Goal: Task Accomplishment & Management: Use online tool/utility

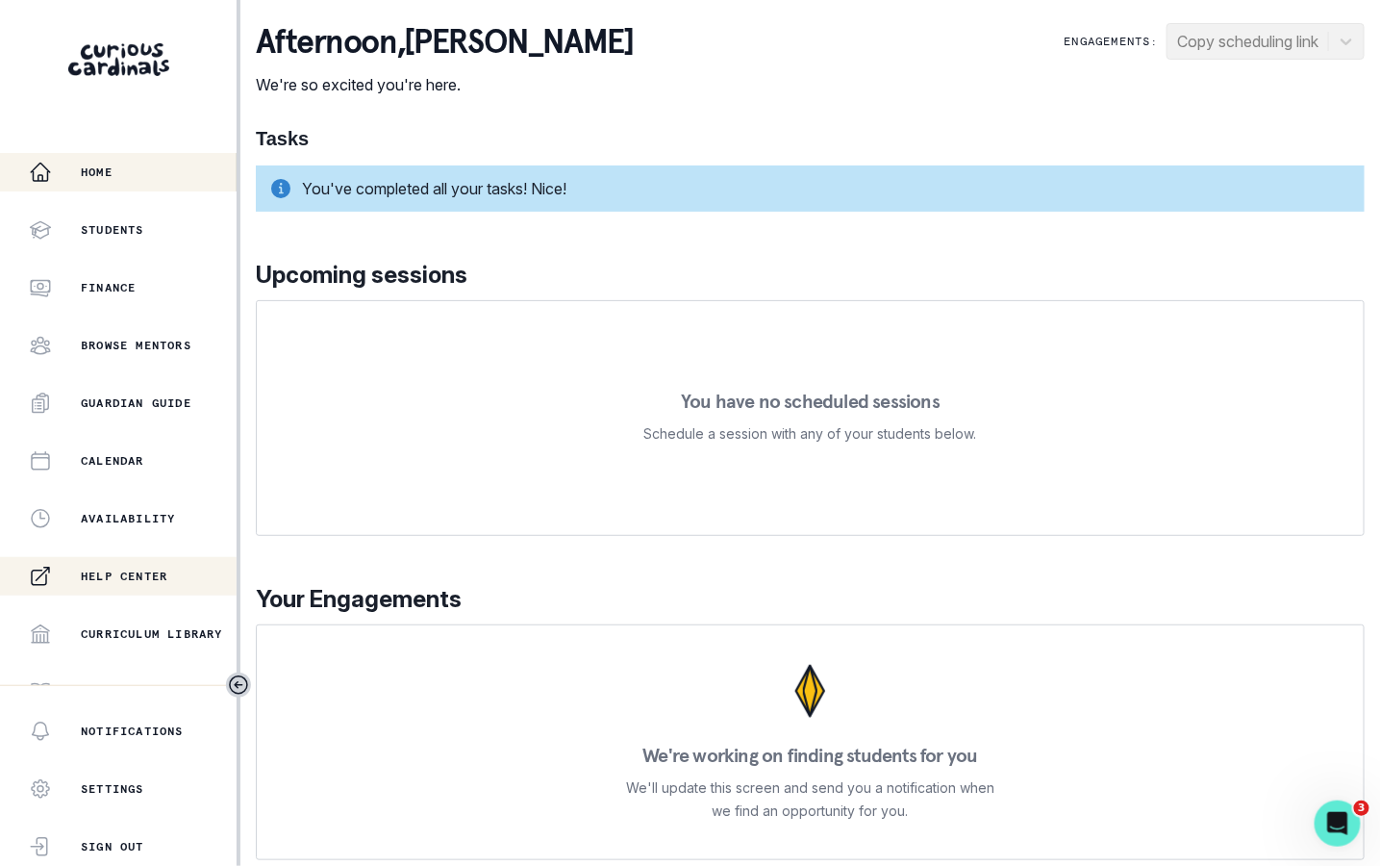
scroll to position [314, 0]
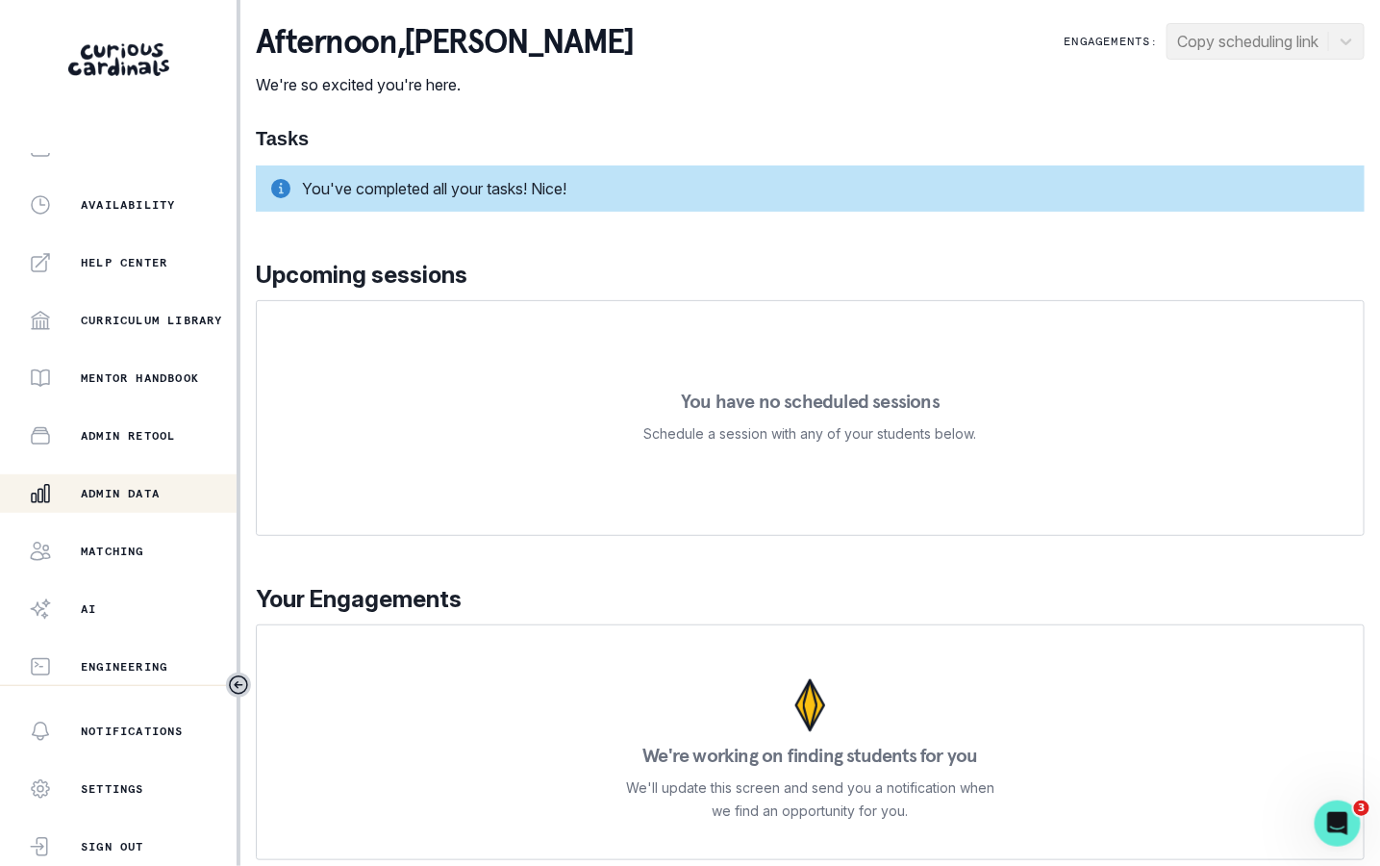
click at [138, 497] on p "Admin Data" at bounding box center [120, 493] width 79 height 15
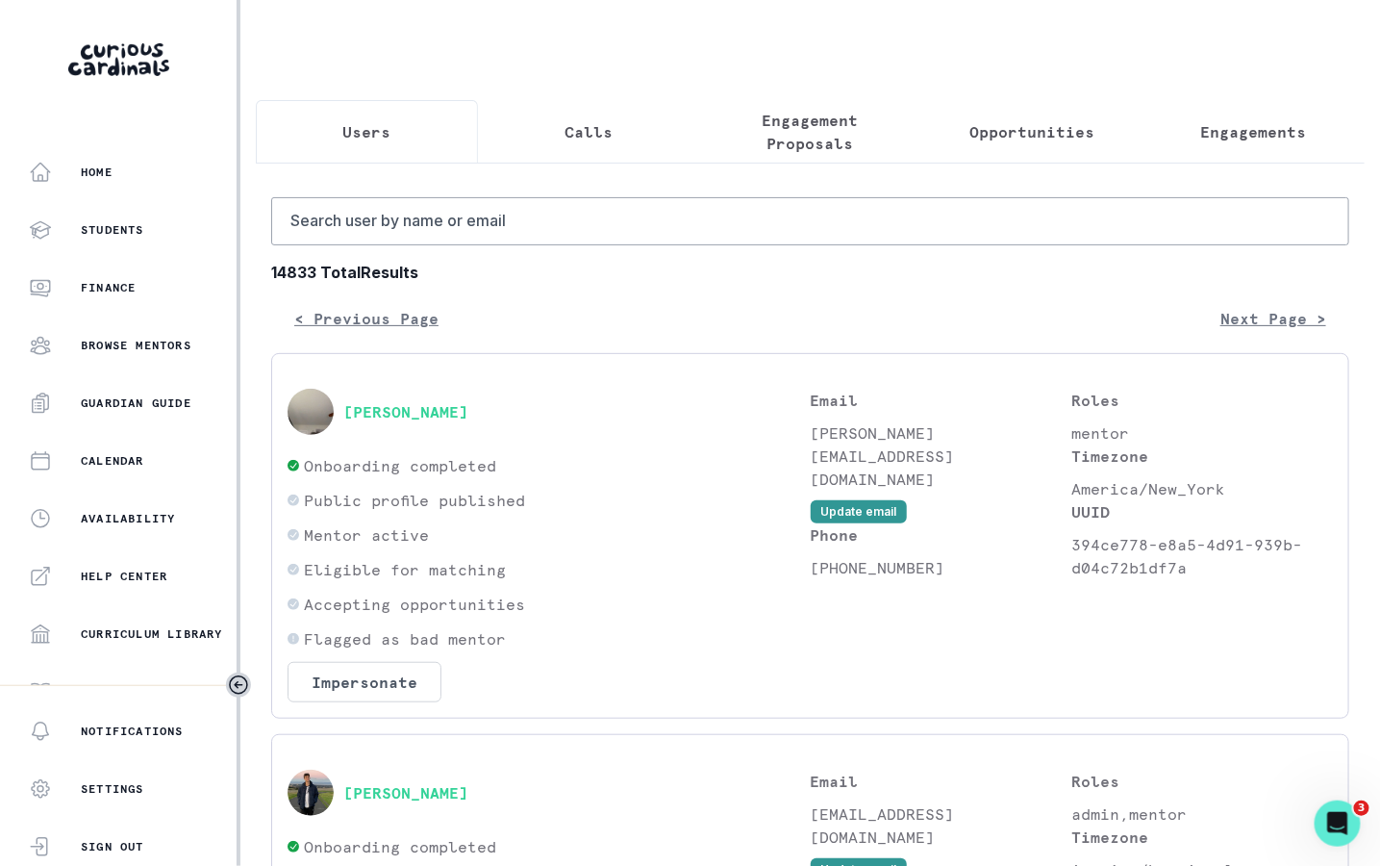
click at [555, 228] on input "Search user by name or email" at bounding box center [810, 221] width 1078 height 48
type input "[PERSON_NAME]"
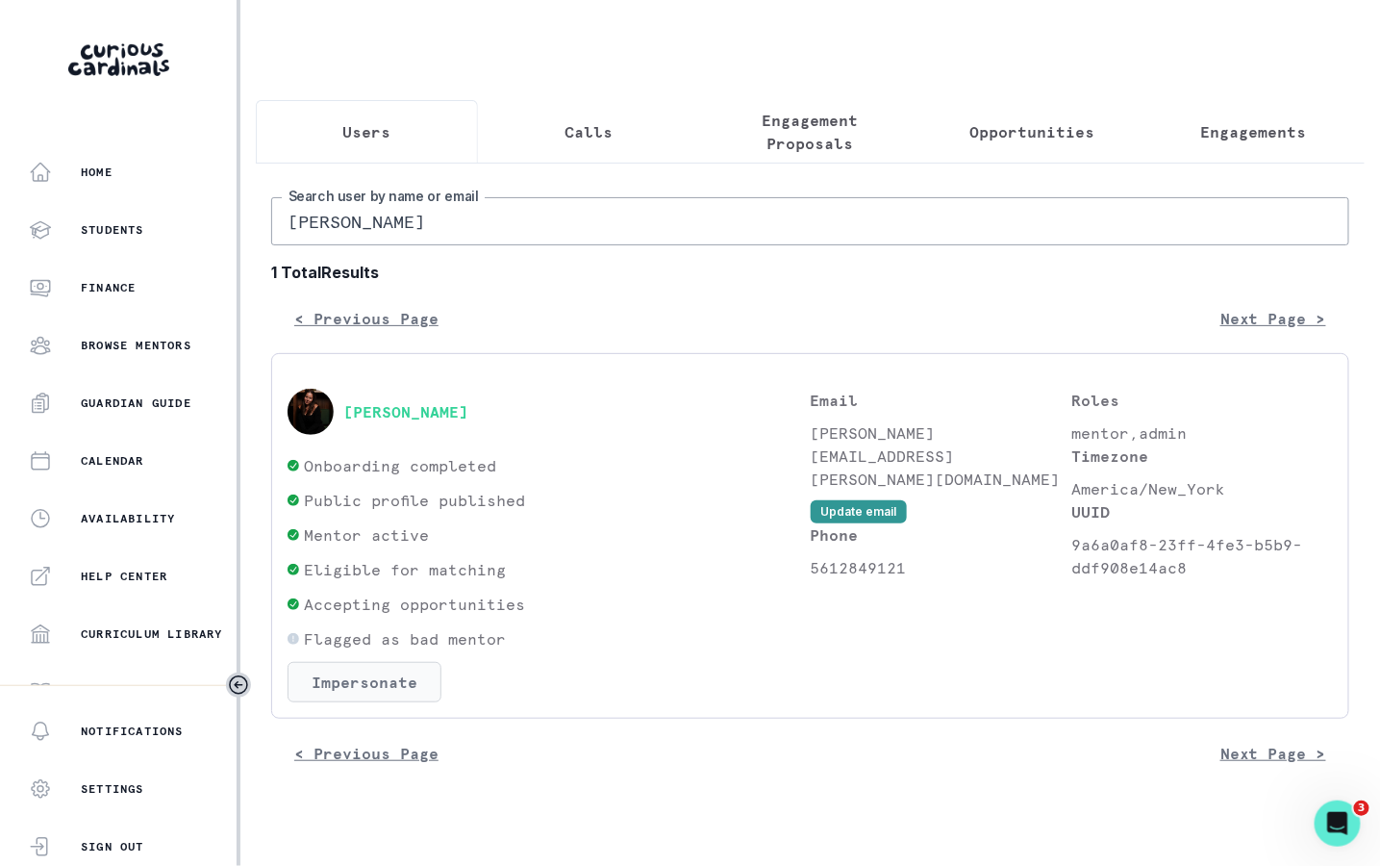
click at [387, 673] on button "Impersonate" at bounding box center [365, 682] width 154 height 40
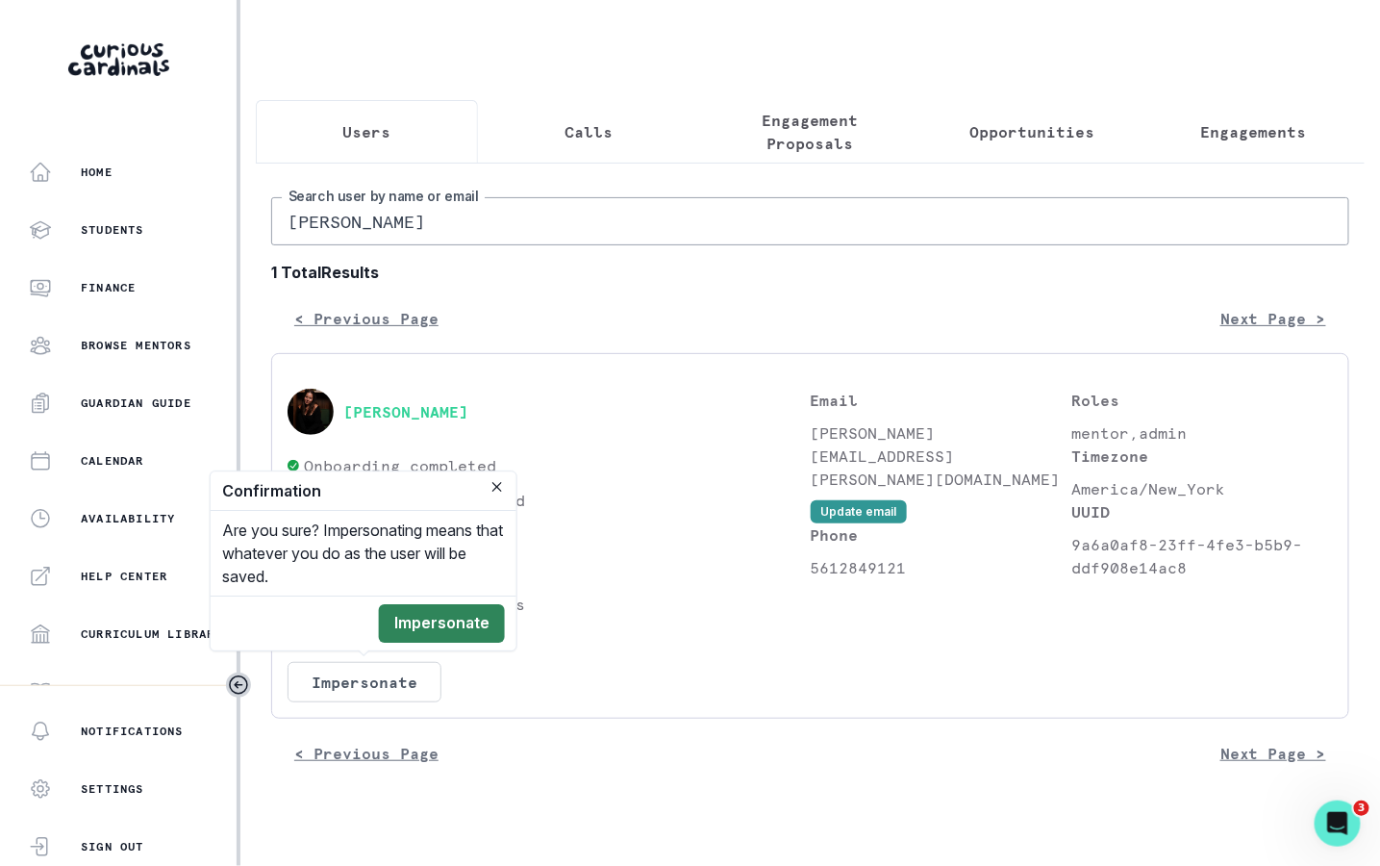
click at [453, 624] on button "Impersonate" at bounding box center [442, 623] width 126 height 38
